Goal: Task Accomplishment & Management: Use online tool/utility

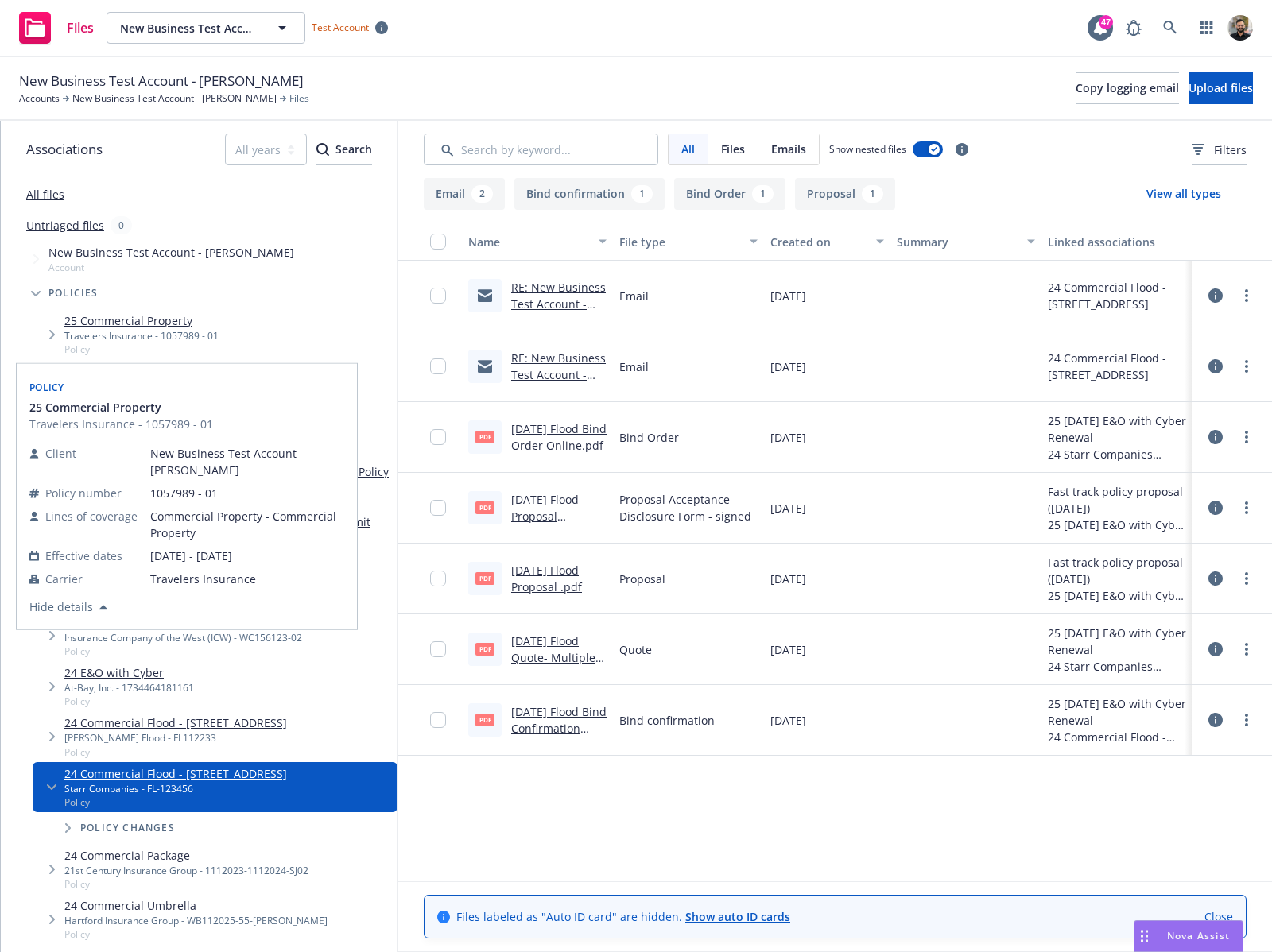
click at [185, 320] on link "25 Commercial Property" at bounding box center [142, 321] width 154 height 17
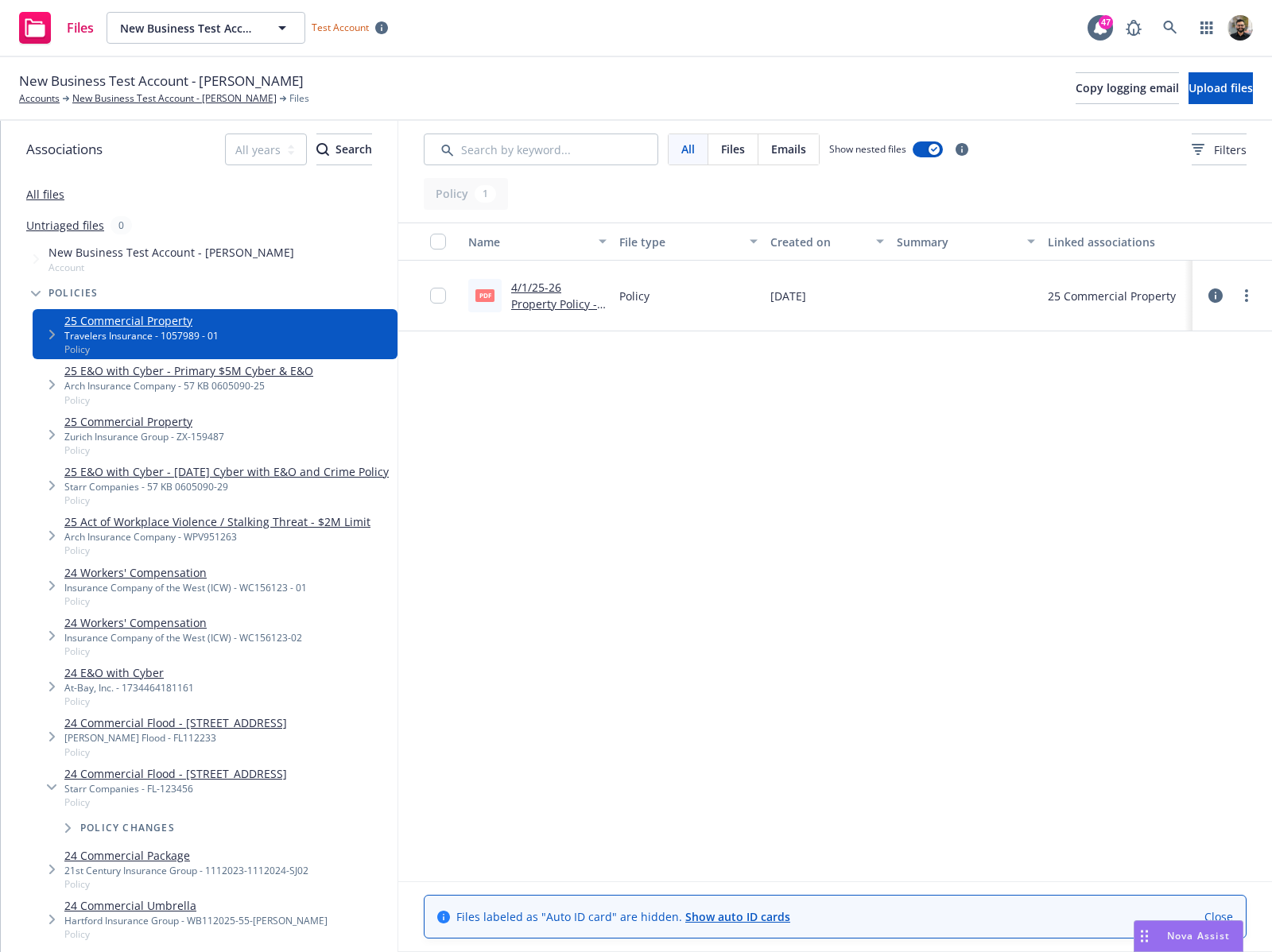
click at [1216, 295] on icon at bounding box center [1215, 295] width 14 height 14
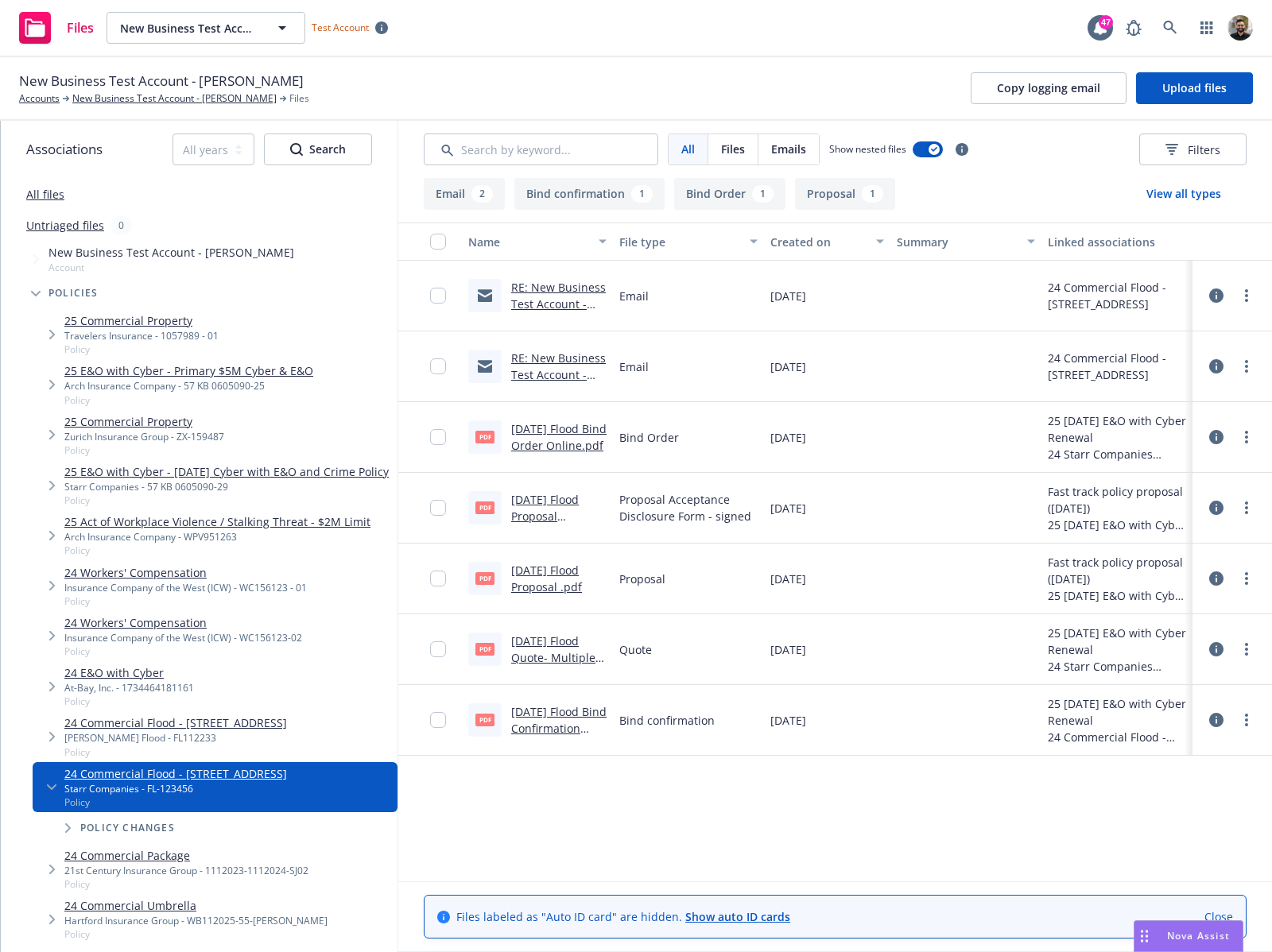
click at [1214, 721] on icon at bounding box center [1216, 720] width 14 height 14
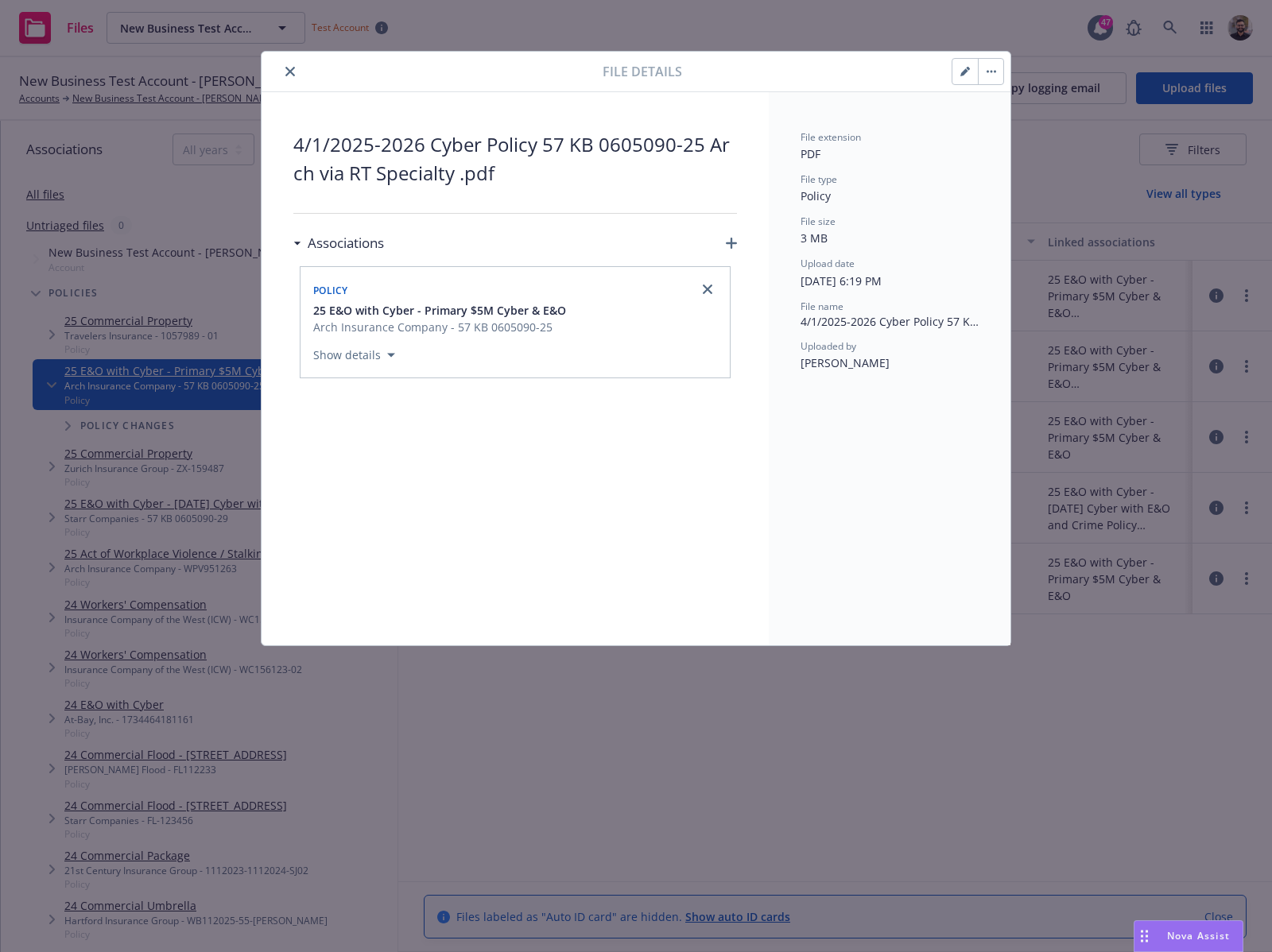
click at [987, 74] on button "button" at bounding box center [990, 71] width 26 height 26
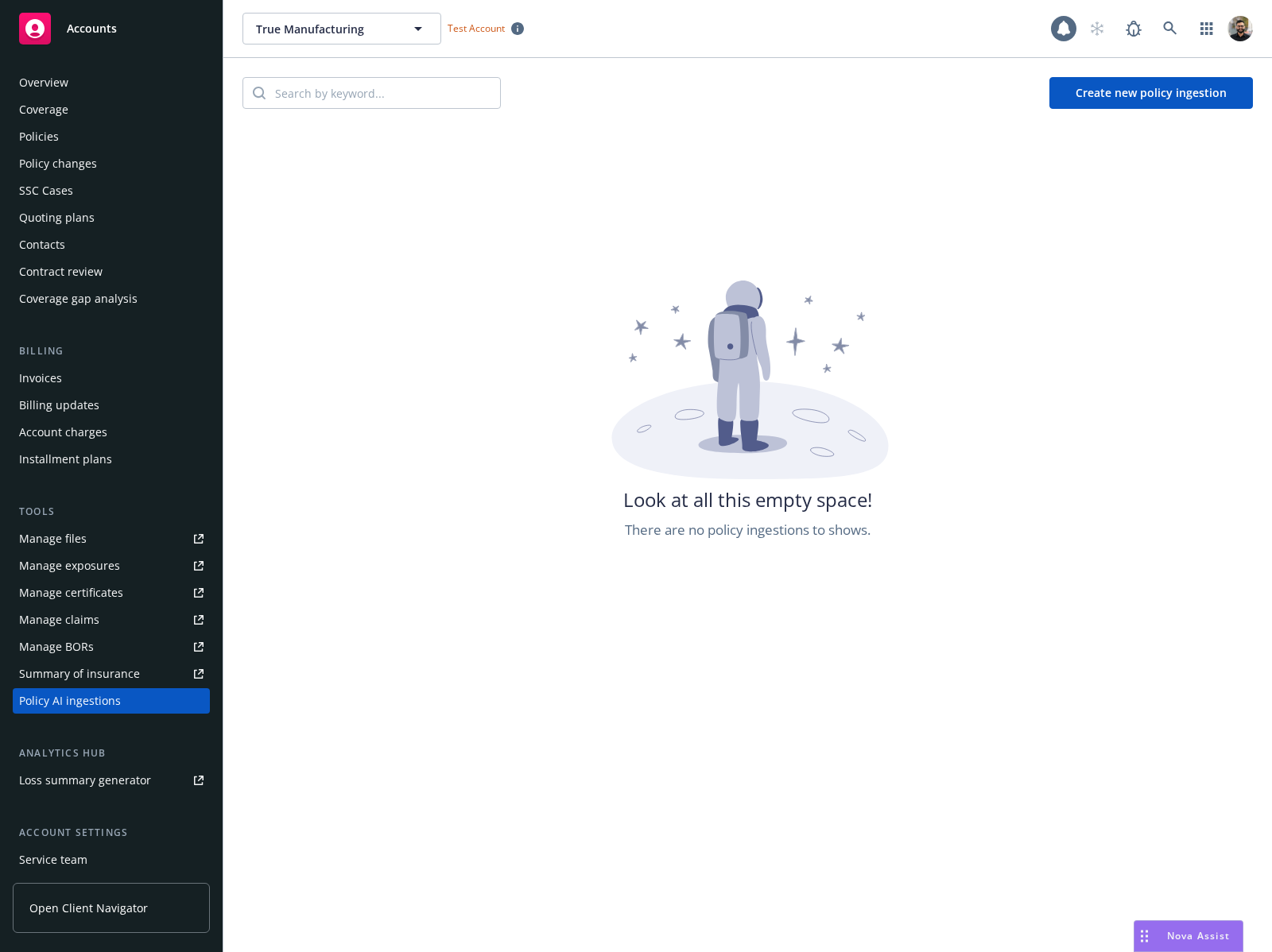
scroll to position [109, 0]
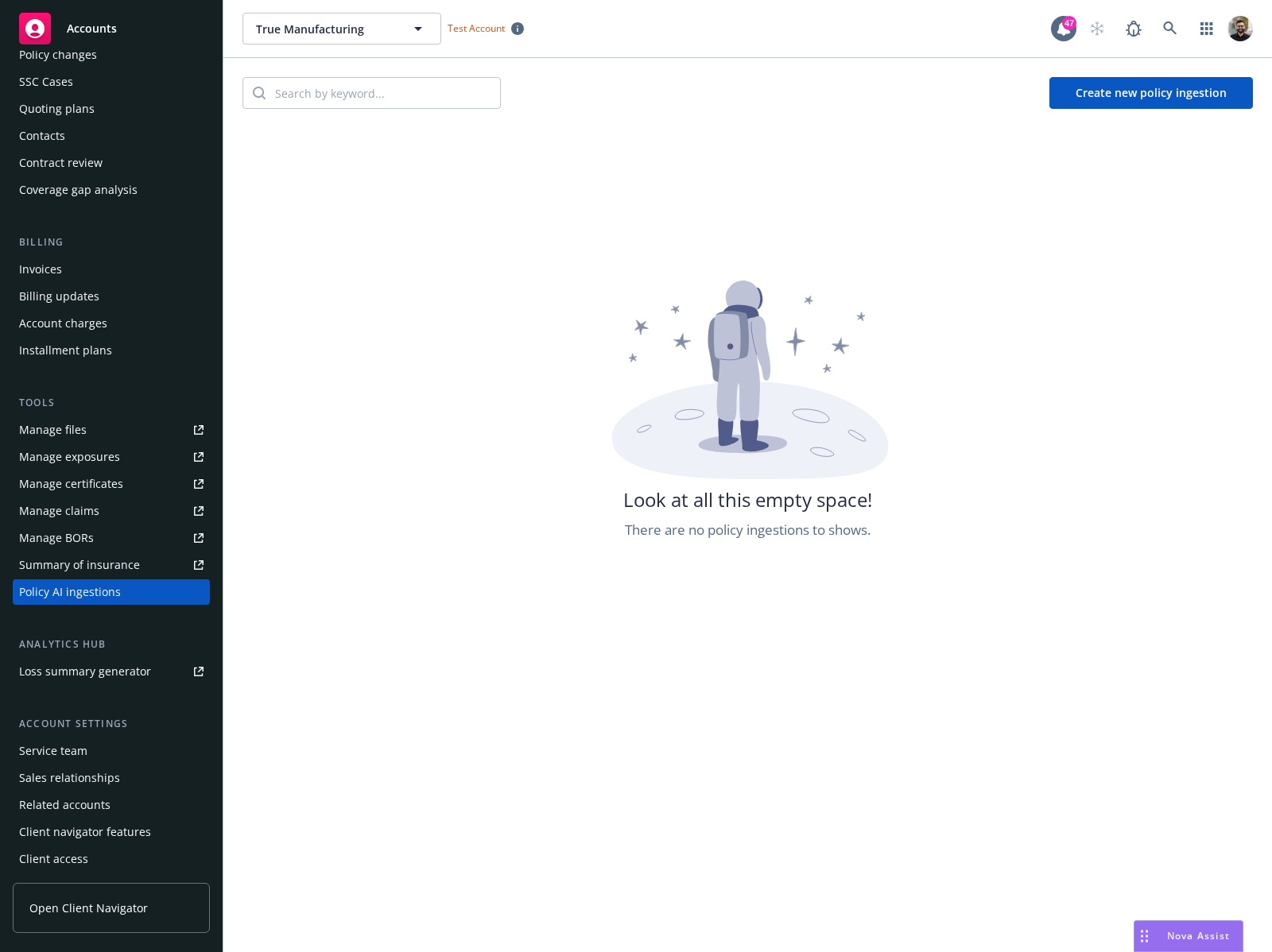
click at [1080, 100] on button "Create new policy ingestion" at bounding box center [1150, 92] width 203 height 31
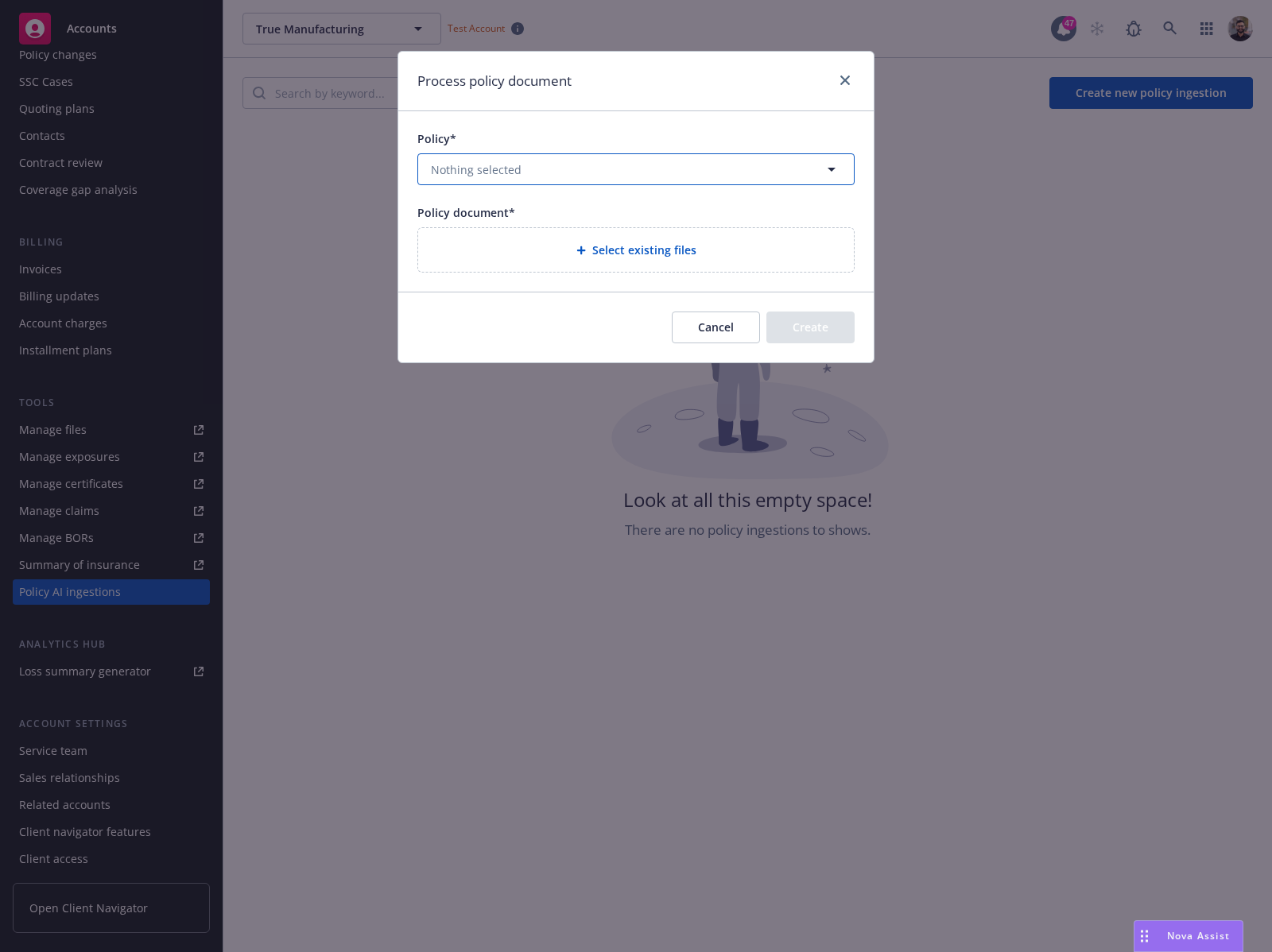
click at [810, 162] on button "Nothing selected" at bounding box center [636, 168] width 437 height 31
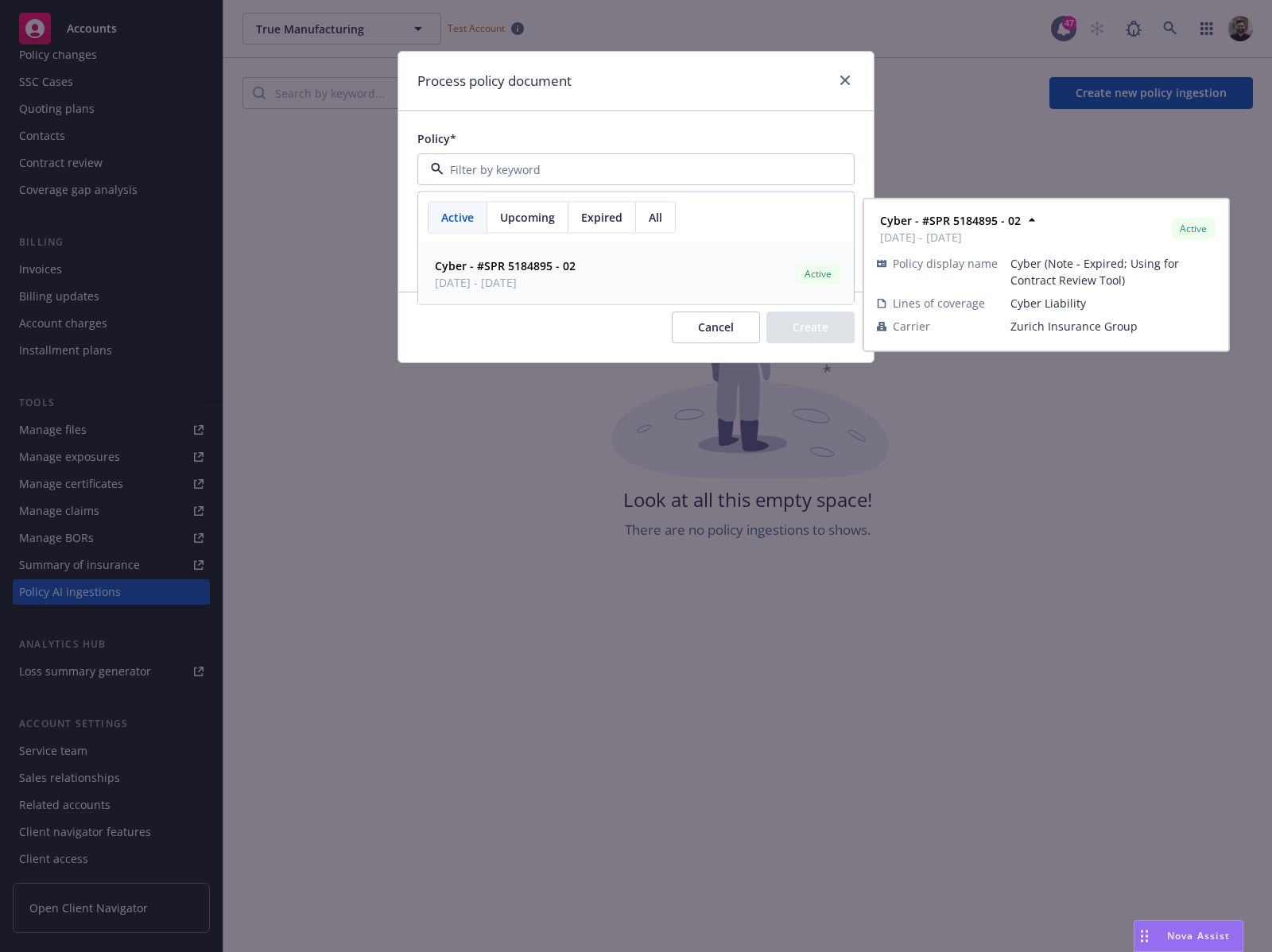
click at [687, 261] on div "Cyber - #SPR 5184895 - 02 09/01/2024 - 09/01/2025 Active" at bounding box center [636, 275] width 415 height 40
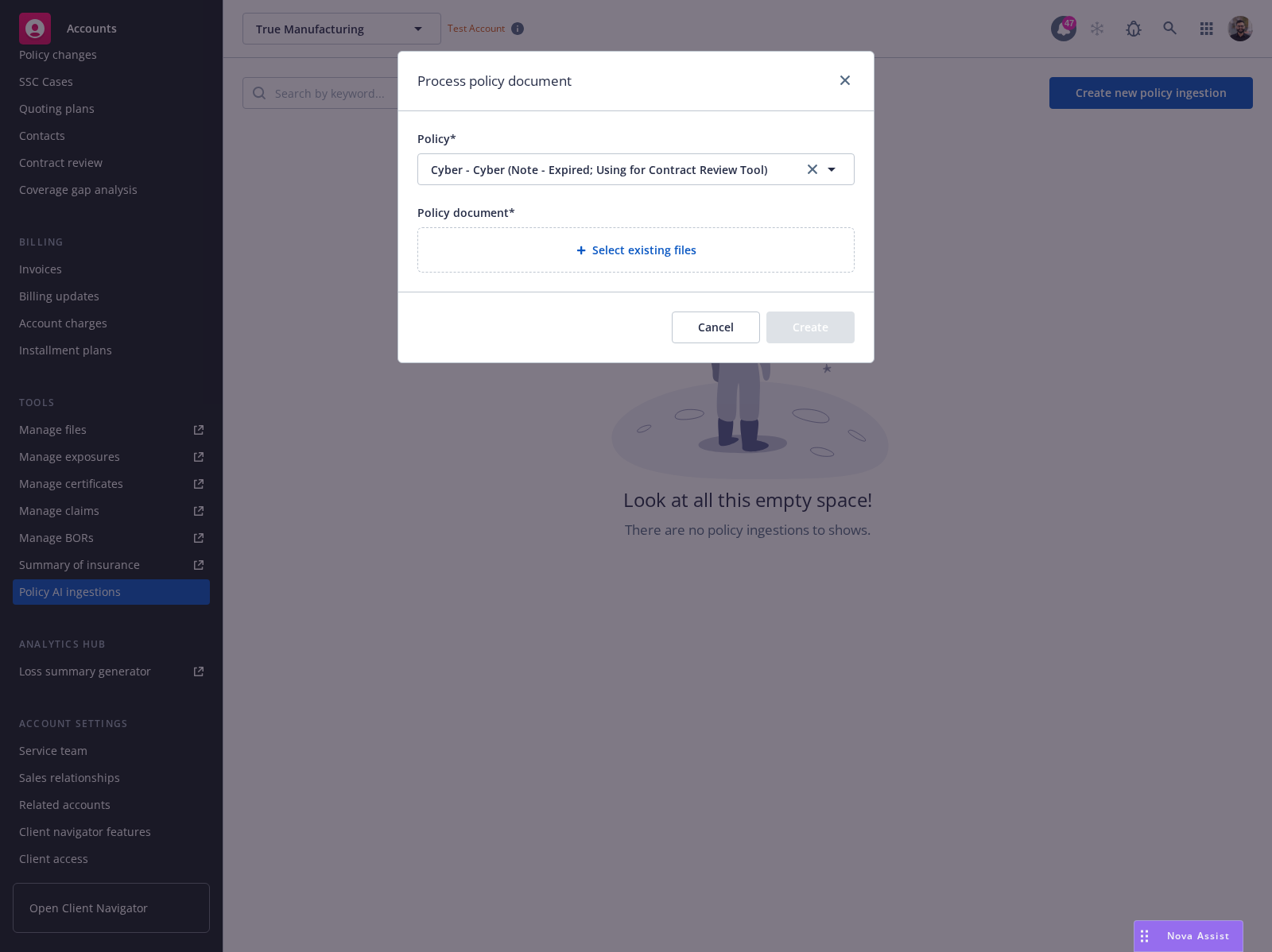
click at [687, 261] on div "Select existing files" at bounding box center [636, 250] width 436 height 44
select select "Policy"
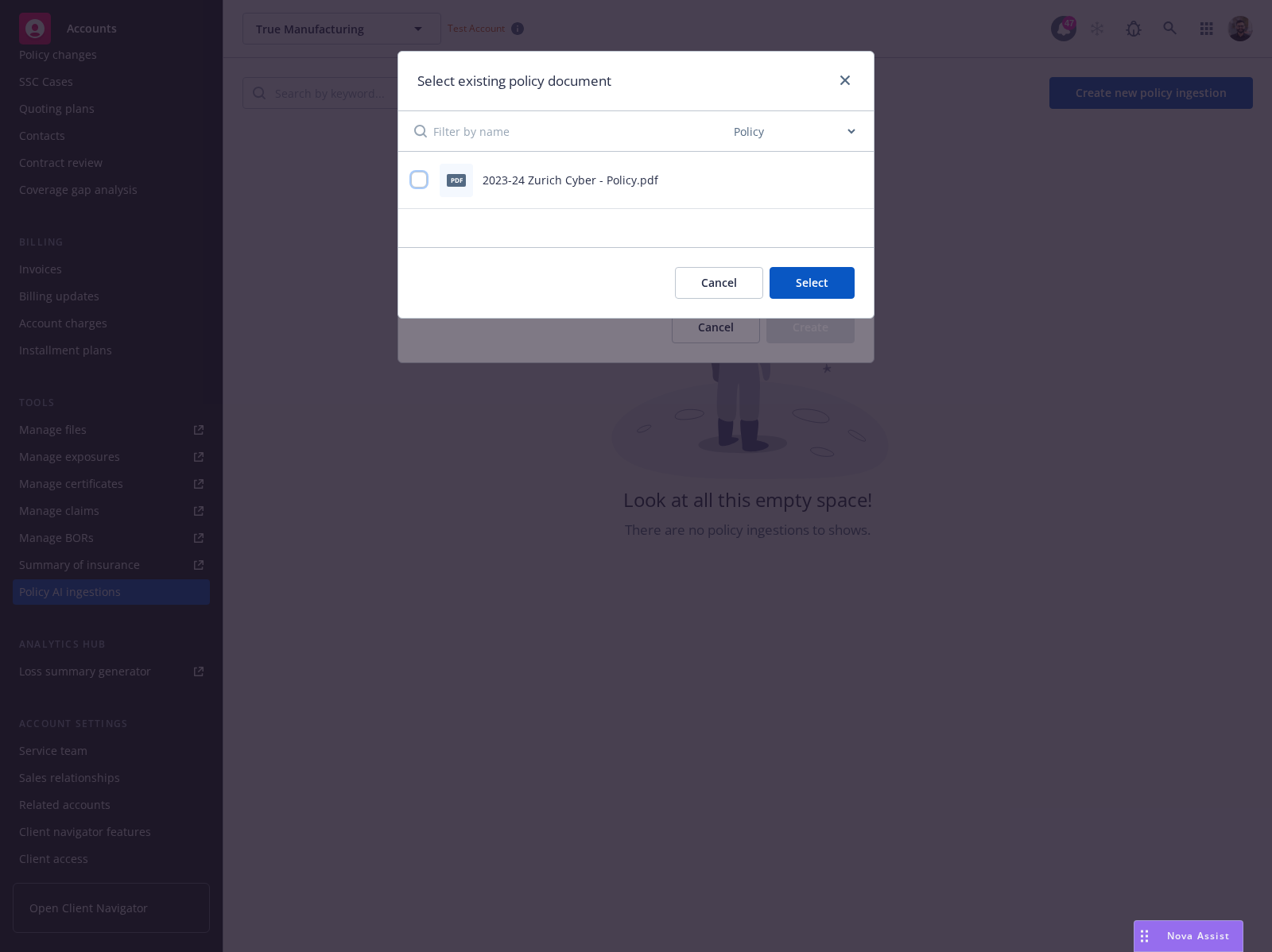
click at [426, 181] on input "checkbox" at bounding box center [419, 180] width 16 height 16
checkbox input "true"
click at [784, 280] on button "Select 1 file" at bounding box center [797, 282] width 114 height 31
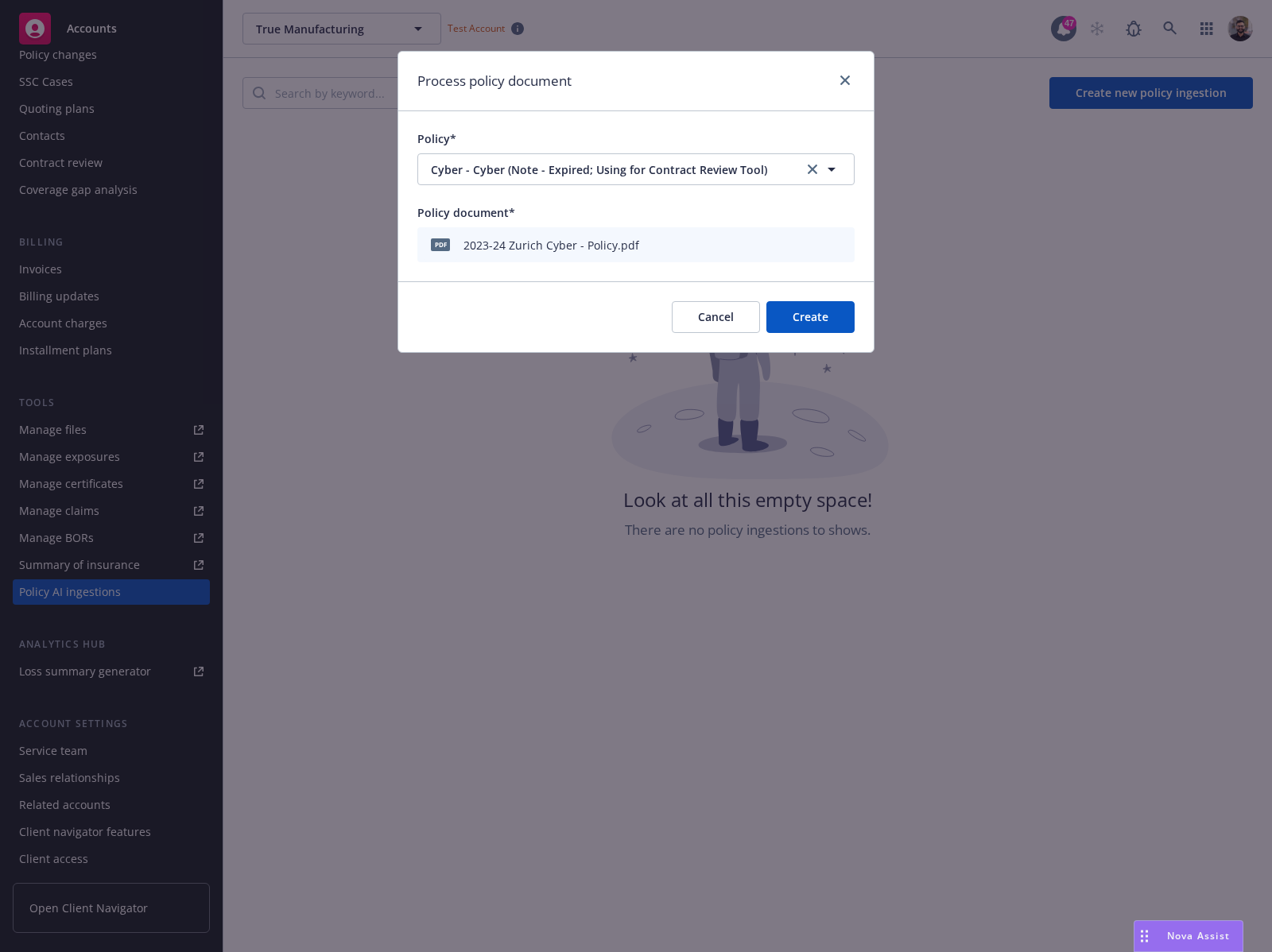
click at [813, 311] on button "Create" at bounding box center [810, 316] width 88 height 31
